Goal: Navigation & Orientation: Find specific page/section

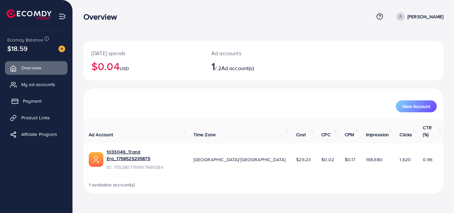
click at [22, 101] on link "Payment" at bounding box center [36, 100] width 63 height 13
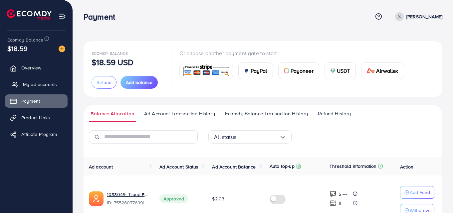
click at [31, 82] on span "My ad accounts" at bounding box center [40, 84] width 34 height 7
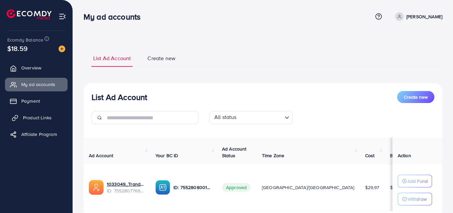
click at [37, 115] on span "Product Links" at bounding box center [37, 117] width 29 height 7
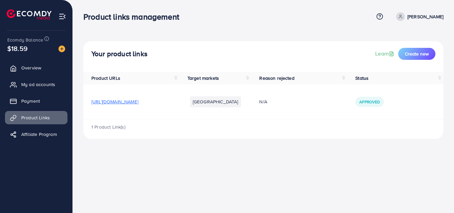
click at [136, 102] on span "[URL][DOMAIN_NAME]" at bounding box center [114, 101] width 47 height 7
